Goal: Information Seeking & Learning: Check status

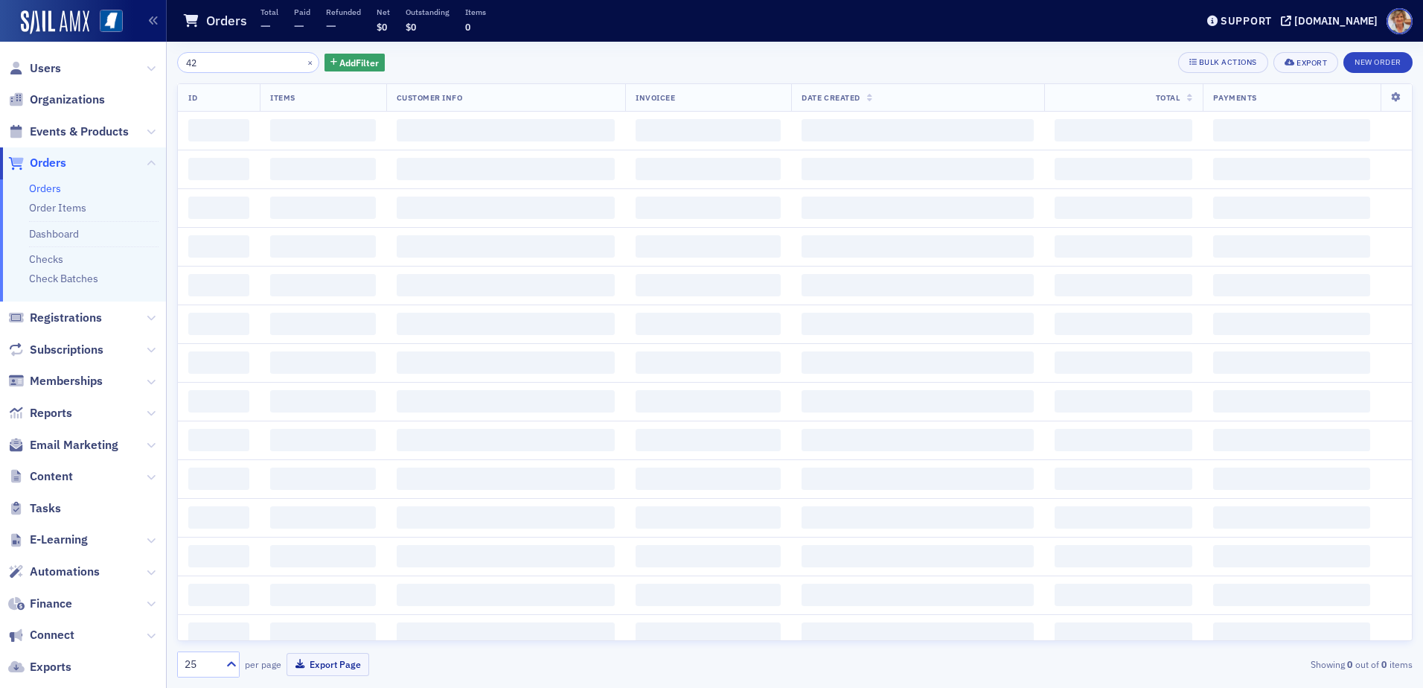
type input "4"
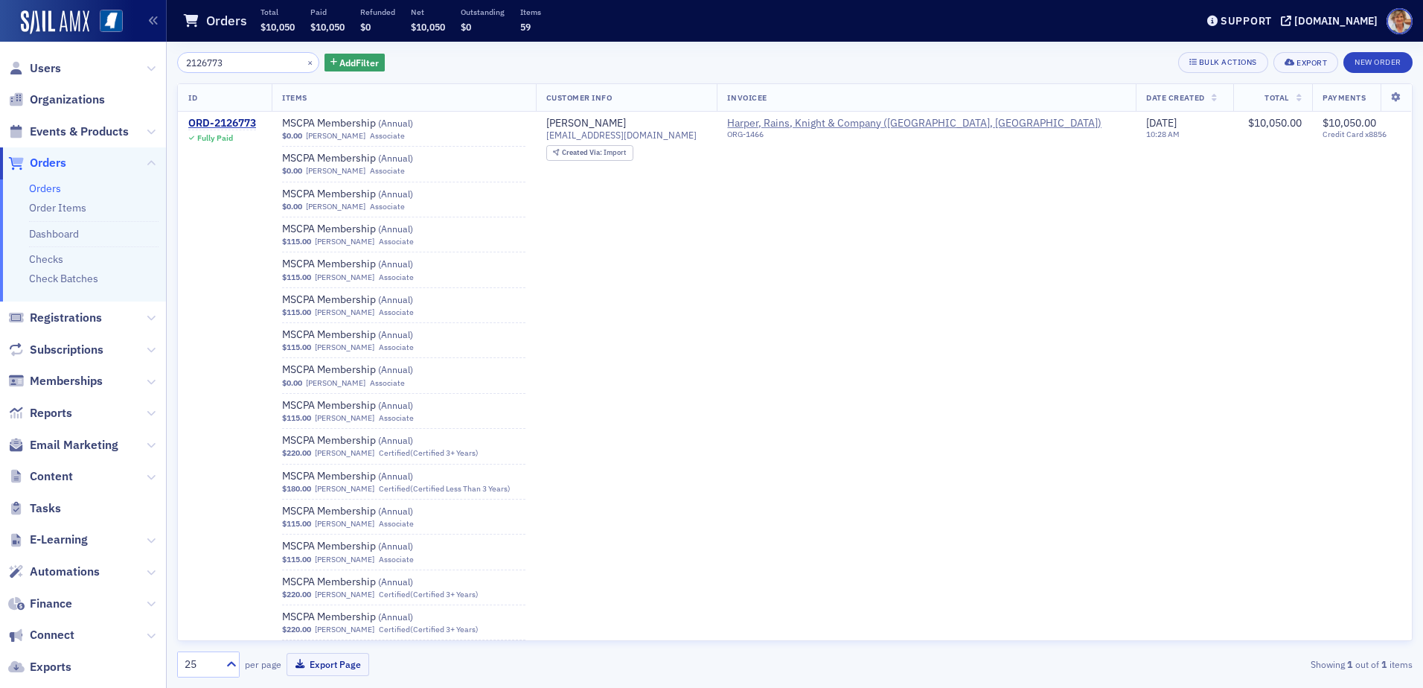
type input "2126773"
click at [55, 188] on link "Orders" at bounding box center [45, 188] width 32 height 13
click at [243, 65] on input "2126773" at bounding box center [248, 62] width 142 height 21
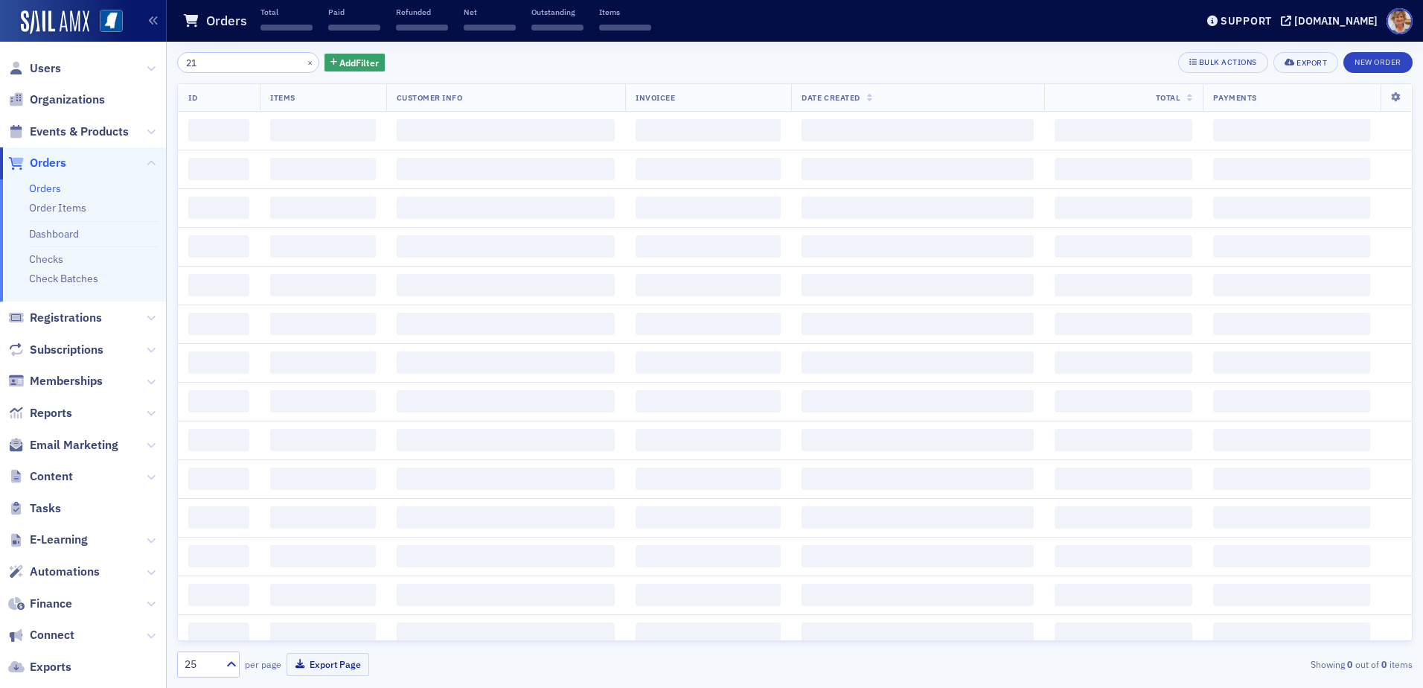
type input "2"
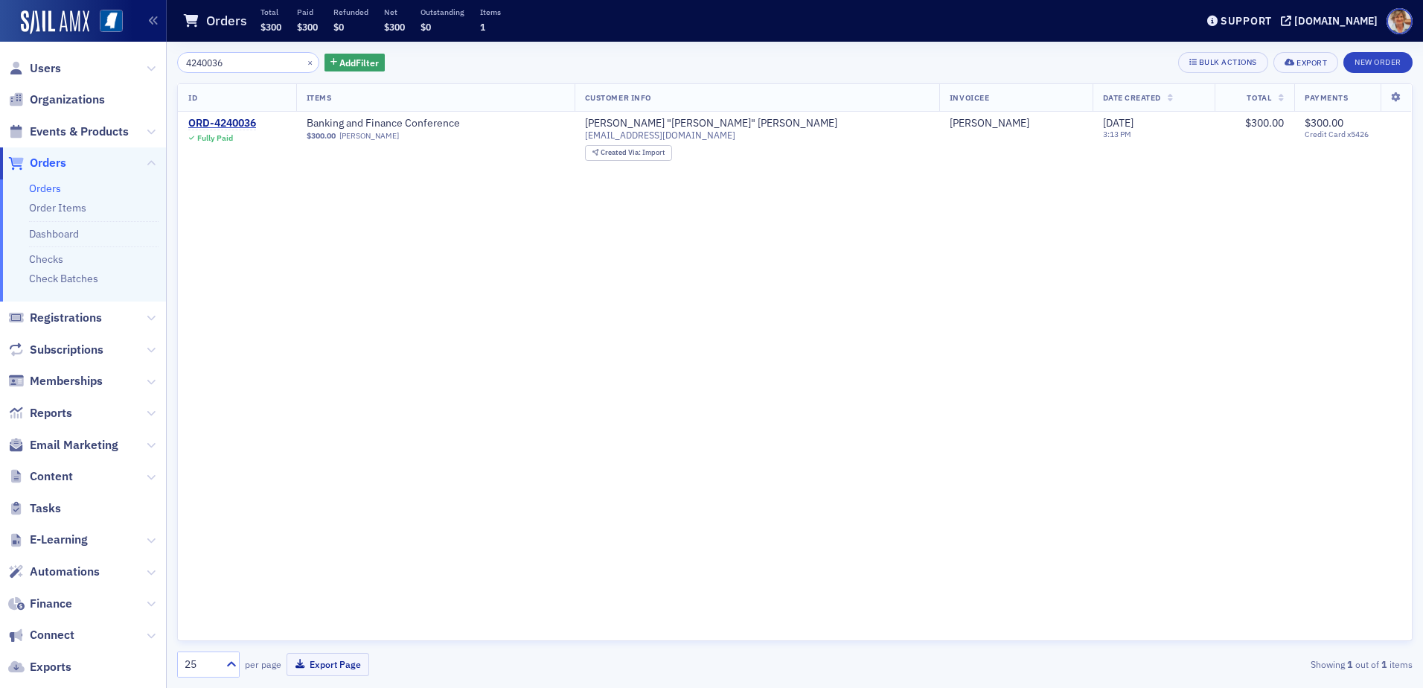
click at [261, 65] on input "4240036" at bounding box center [248, 62] width 142 height 21
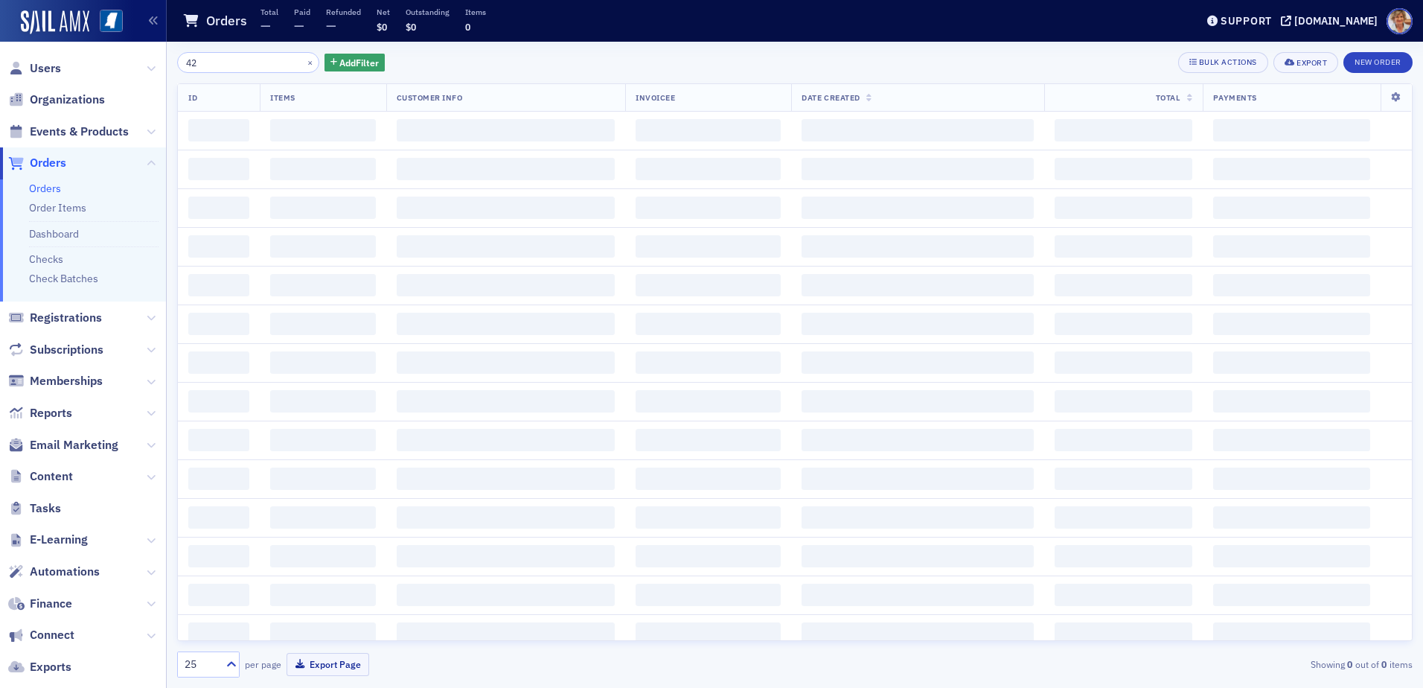
type input "4"
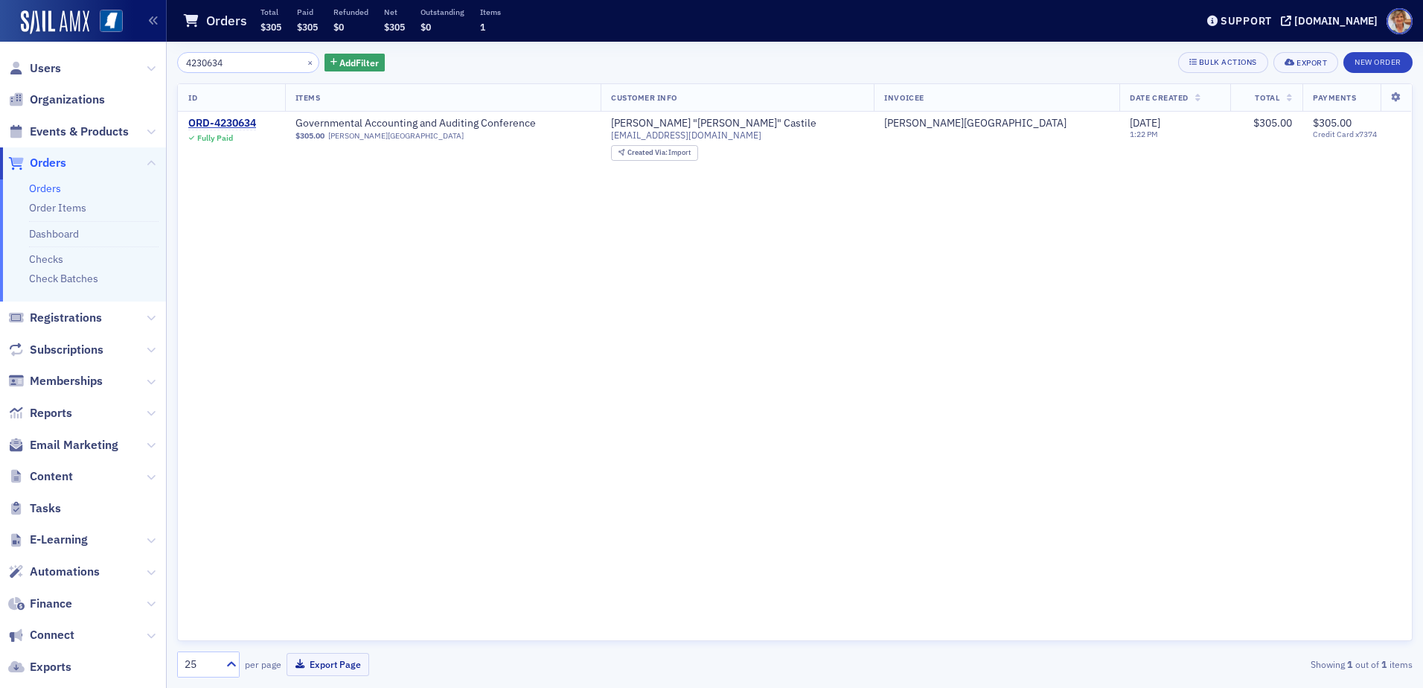
click at [267, 58] on input "4230634" at bounding box center [248, 62] width 142 height 21
click at [245, 61] on input "4230576" at bounding box center [248, 62] width 142 height 21
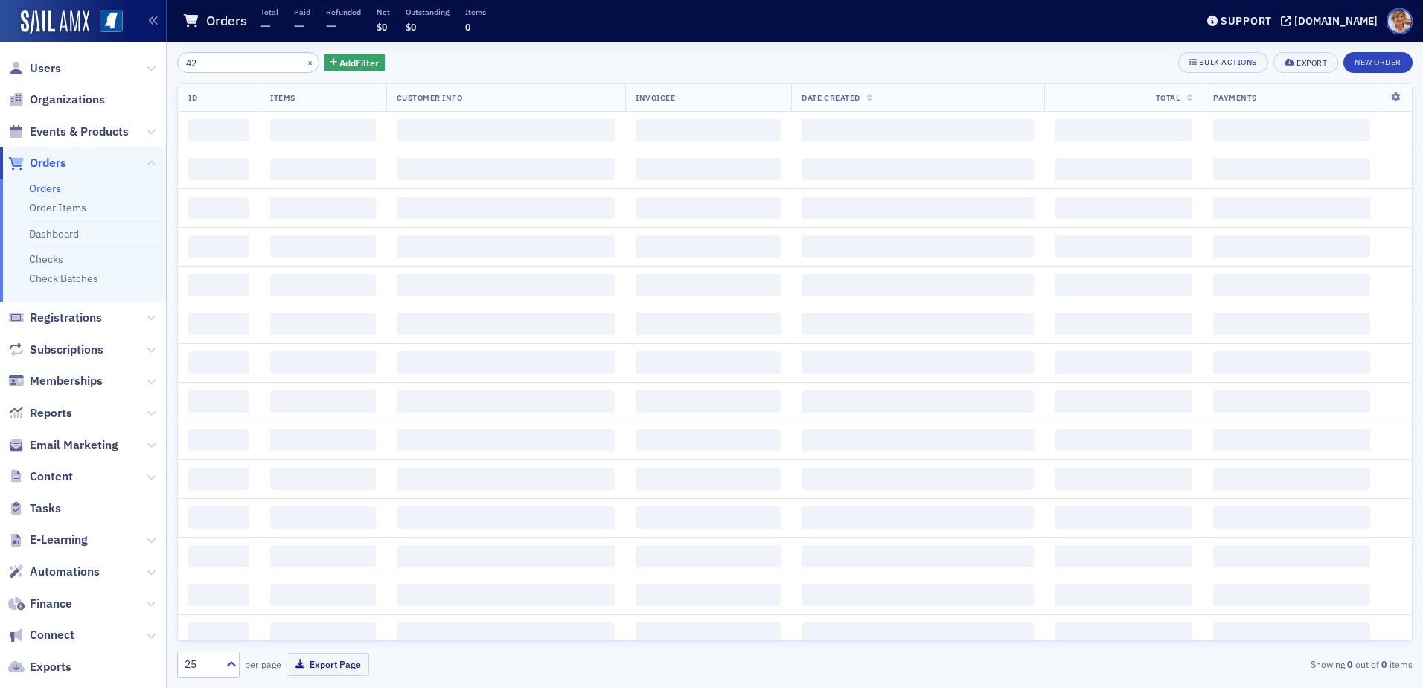
type input "4"
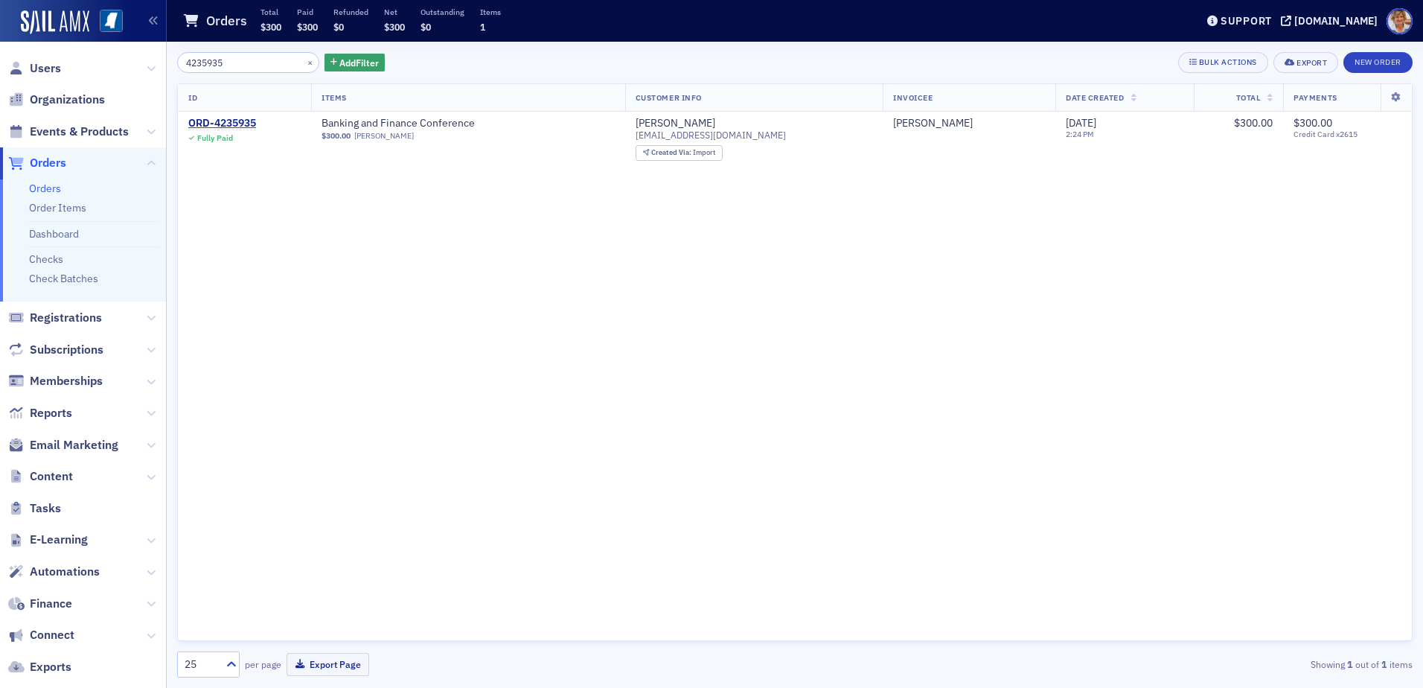
click at [245, 67] on input "4235935" at bounding box center [248, 62] width 142 height 21
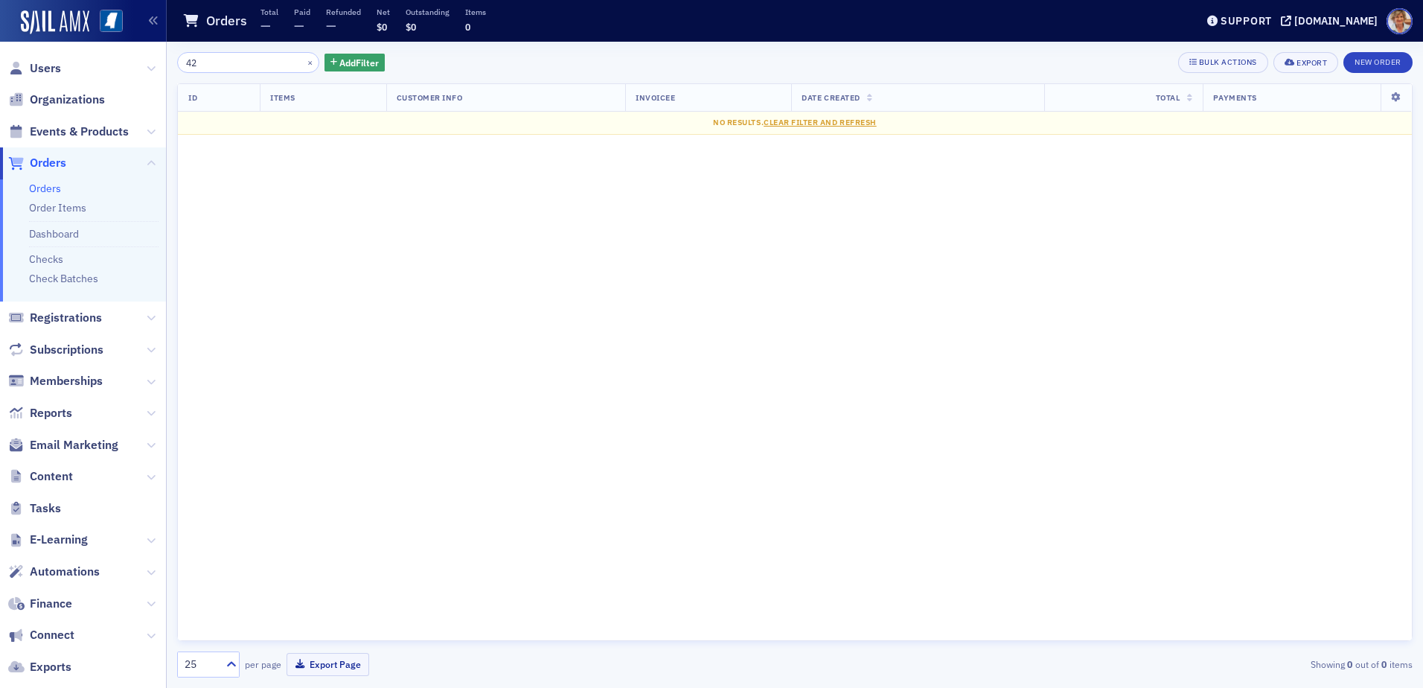
type input "4"
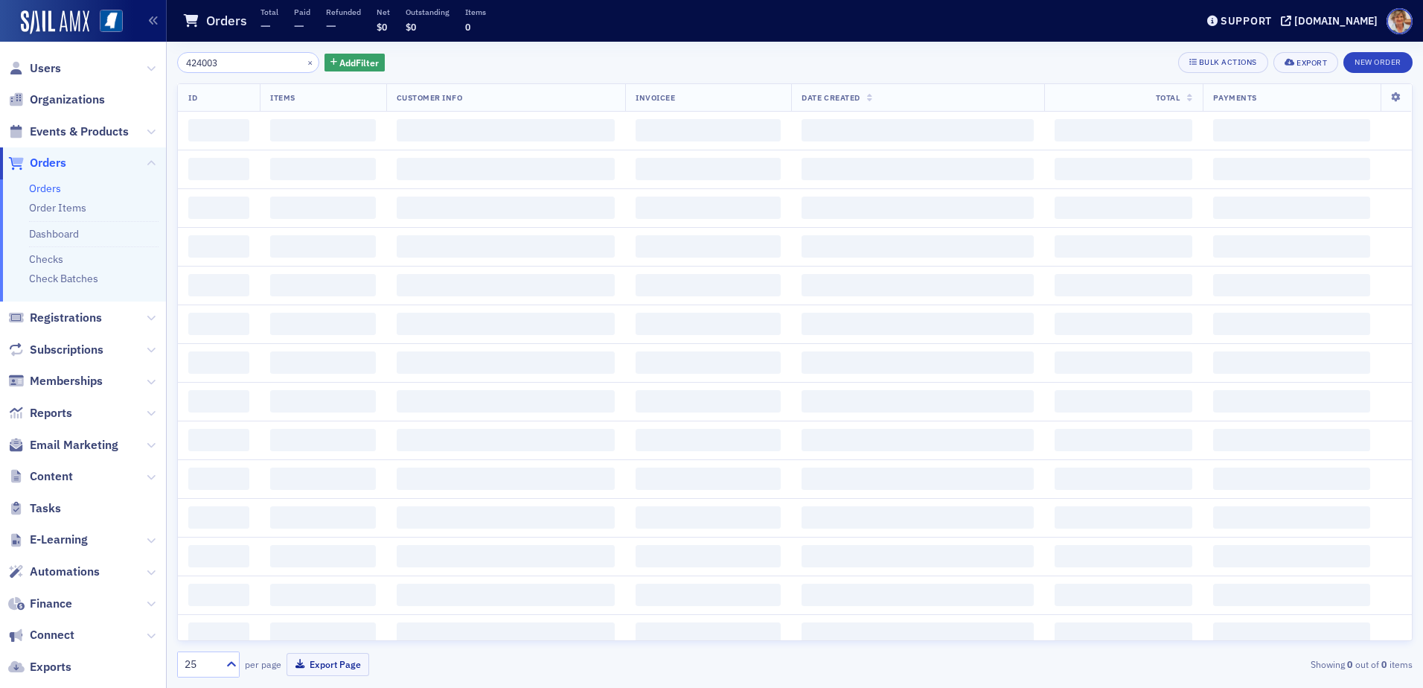
type input "4240036"
